Goal: Navigation & Orientation: Find specific page/section

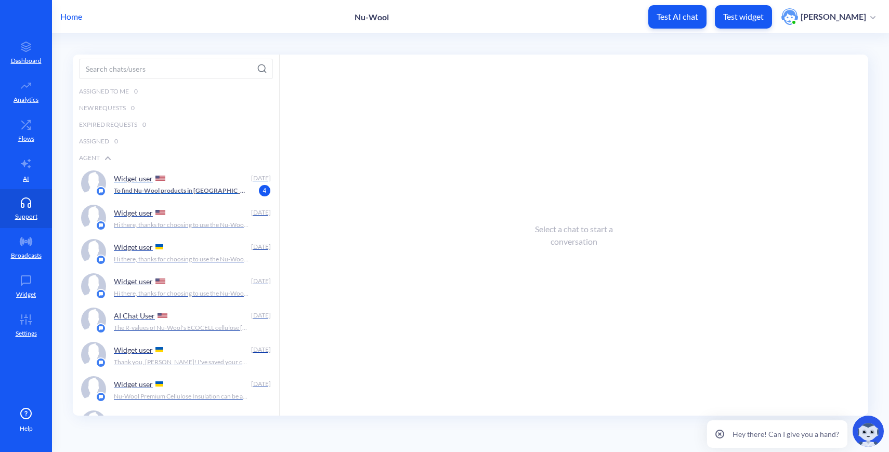
click at [204, 184] on div "Widget user" at bounding box center [180, 179] width 133 height 16
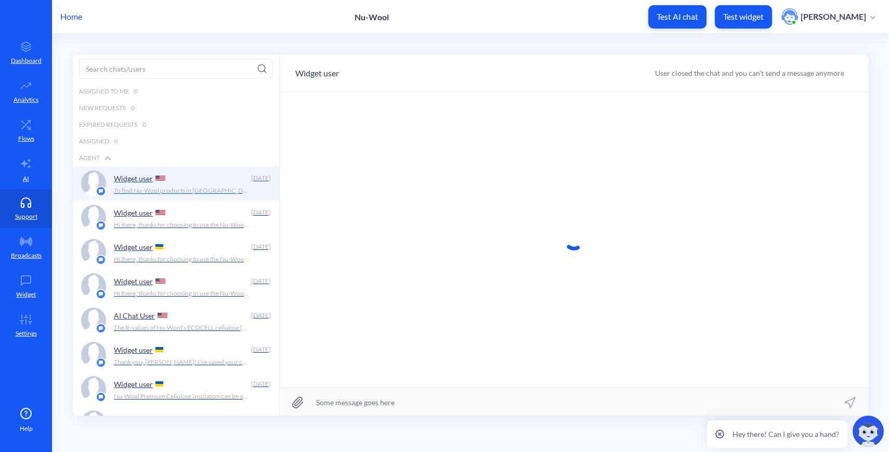
scroll to position [1, 0]
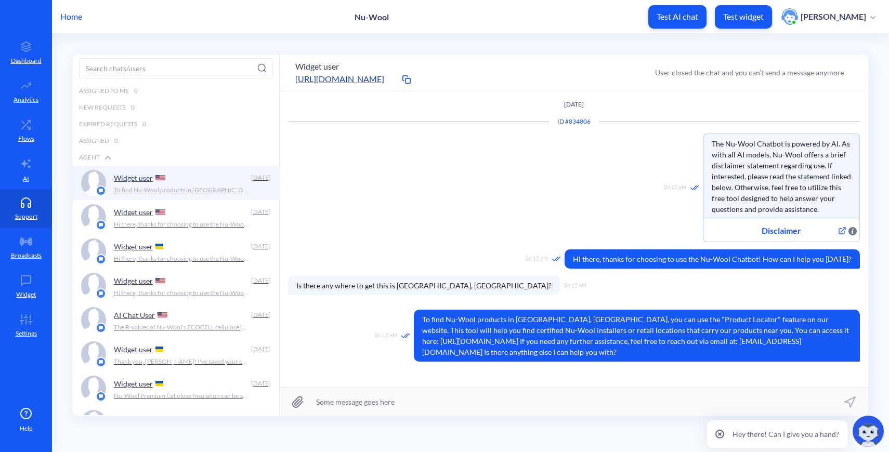
click at [65, 14] on p "Home" at bounding box center [71, 16] width 22 height 12
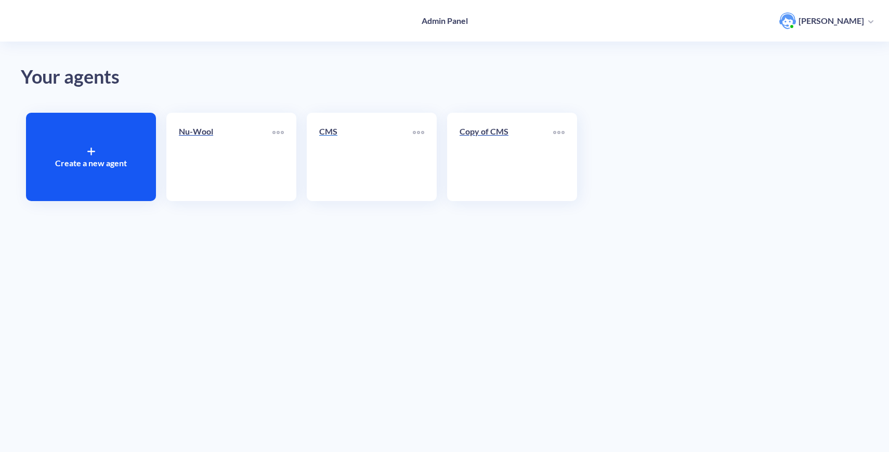
click at [349, 155] on link "CMS" at bounding box center [366, 156] width 94 height 63
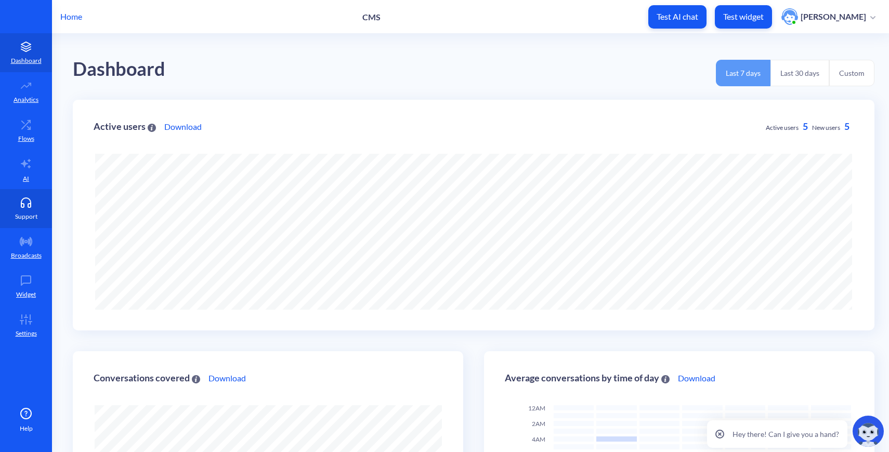
scroll to position [452, 889]
click at [22, 208] on link "Support" at bounding box center [26, 208] width 52 height 39
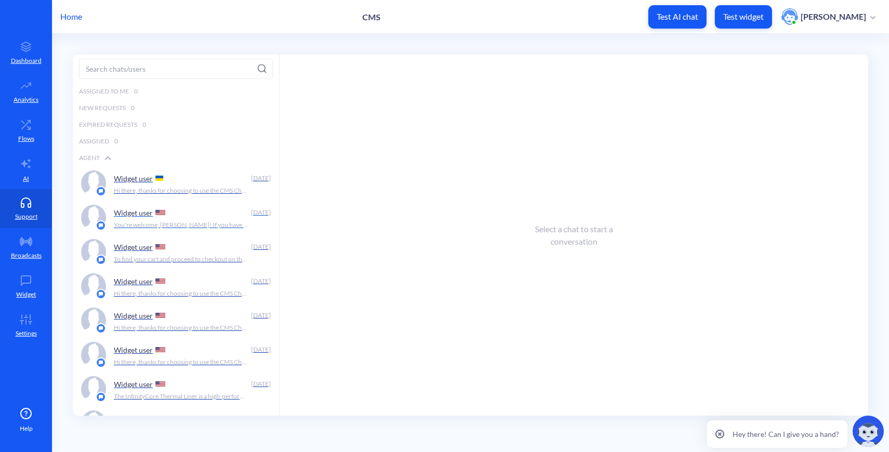
click at [205, 219] on div "Widget user" at bounding box center [180, 213] width 133 height 16
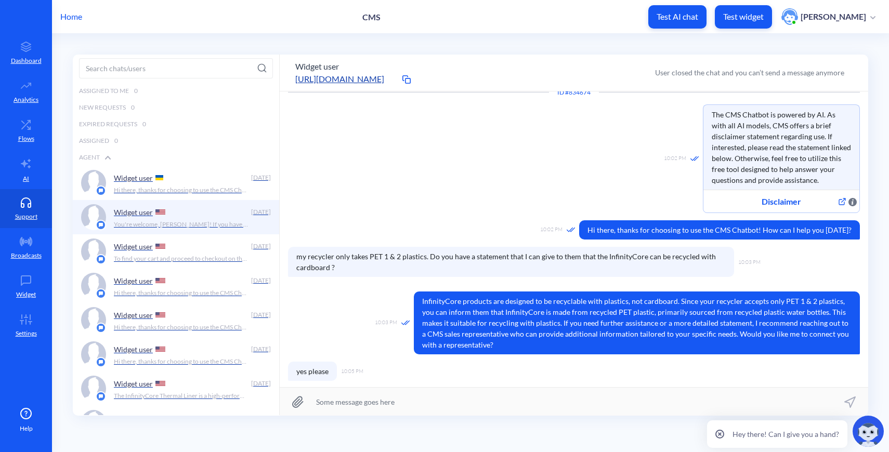
scroll to position [349, 0]
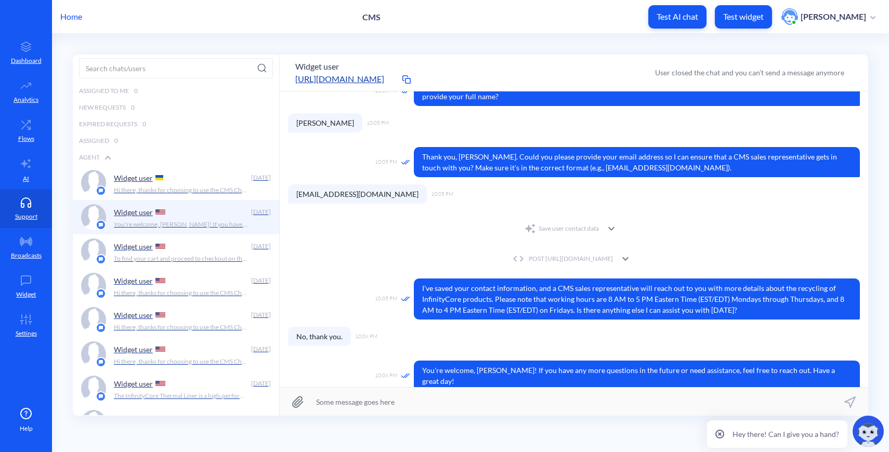
click at [76, 22] on p "Home" at bounding box center [71, 16] width 22 height 12
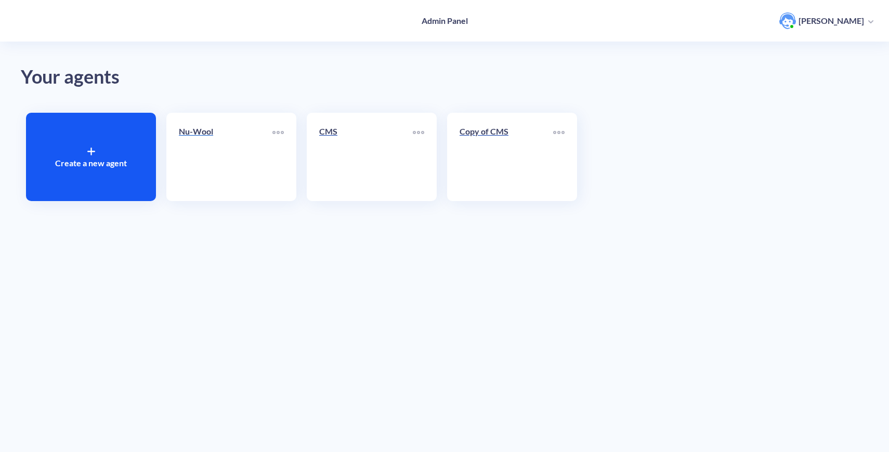
click at [249, 161] on link "Nu-Wool" at bounding box center [226, 156] width 94 height 63
